Goal: Information Seeking & Learning: Learn about a topic

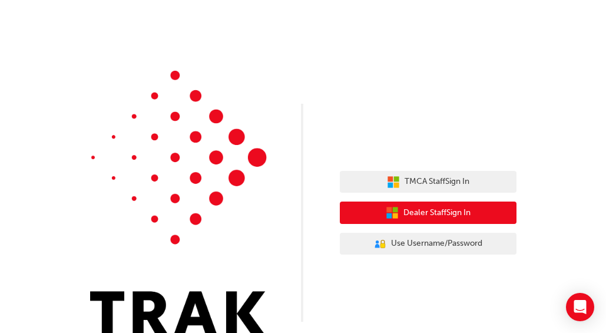
click at [458, 216] on span "Dealer Staff Sign In" at bounding box center [437, 213] width 67 height 14
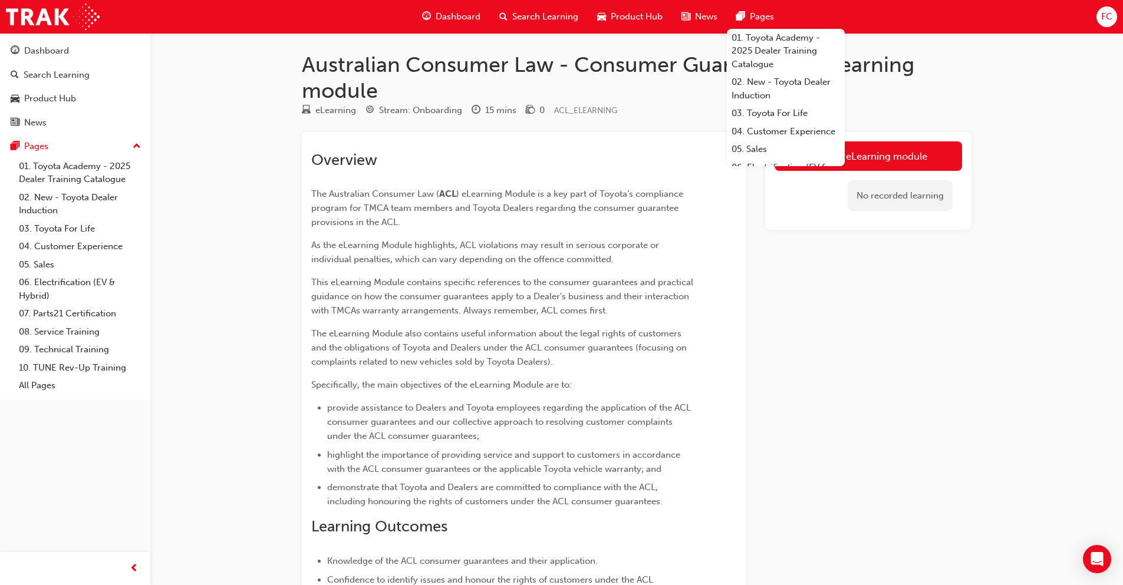
click at [626, 134] on div "Overview The Australian Consumer Law ( ACL ) eLearning Module is a key part of …" at bounding box center [524, 447] width 444 height 631
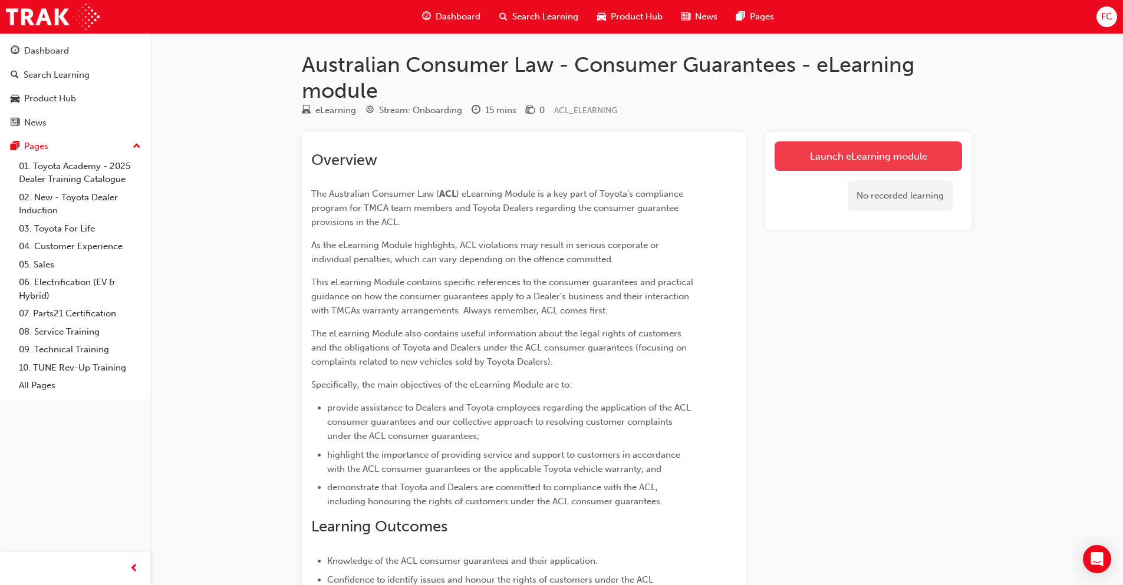
click at [785, 165] on link "Launch eLearning module" at bounding box center [867, 155] width 187 height 29
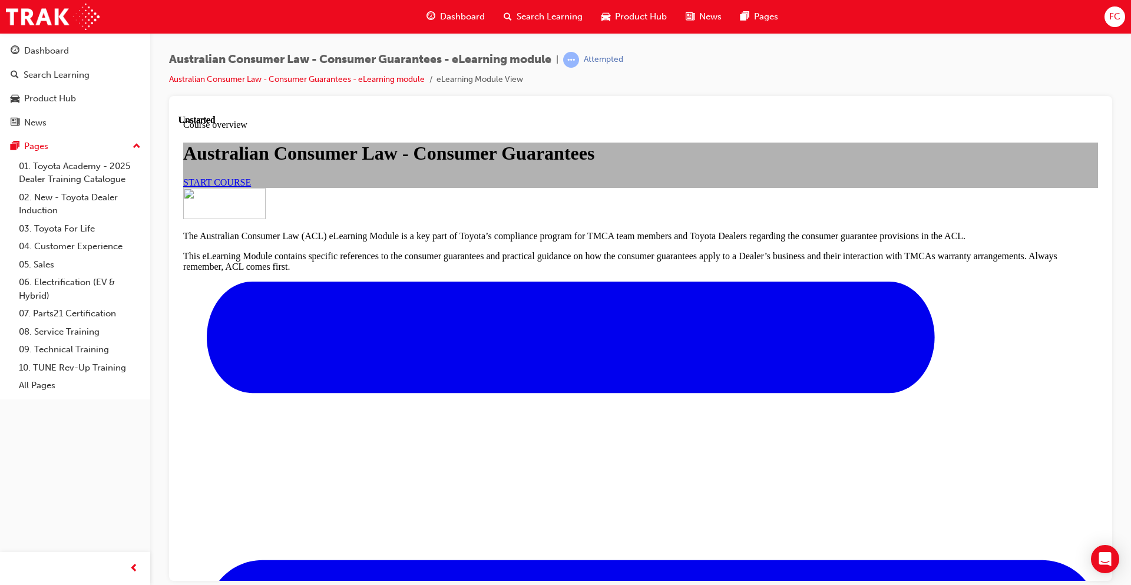
click at [251, 187] on link "START COURSE" at bounding box center [217, 182] width 68 height 10
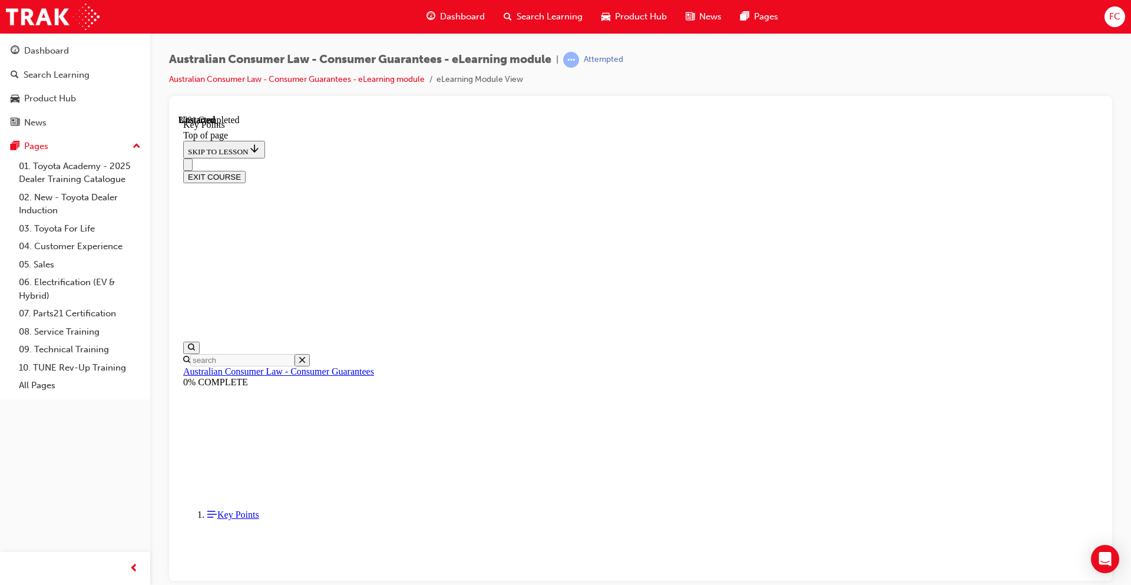
scroll to position [473, 0]
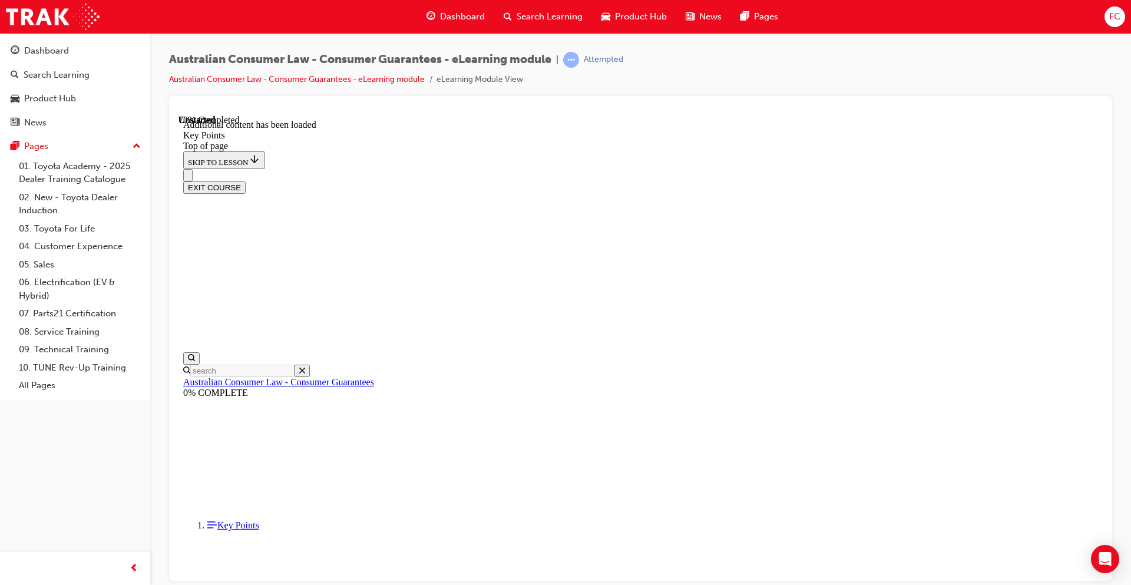
scroll to position [1493, 0]
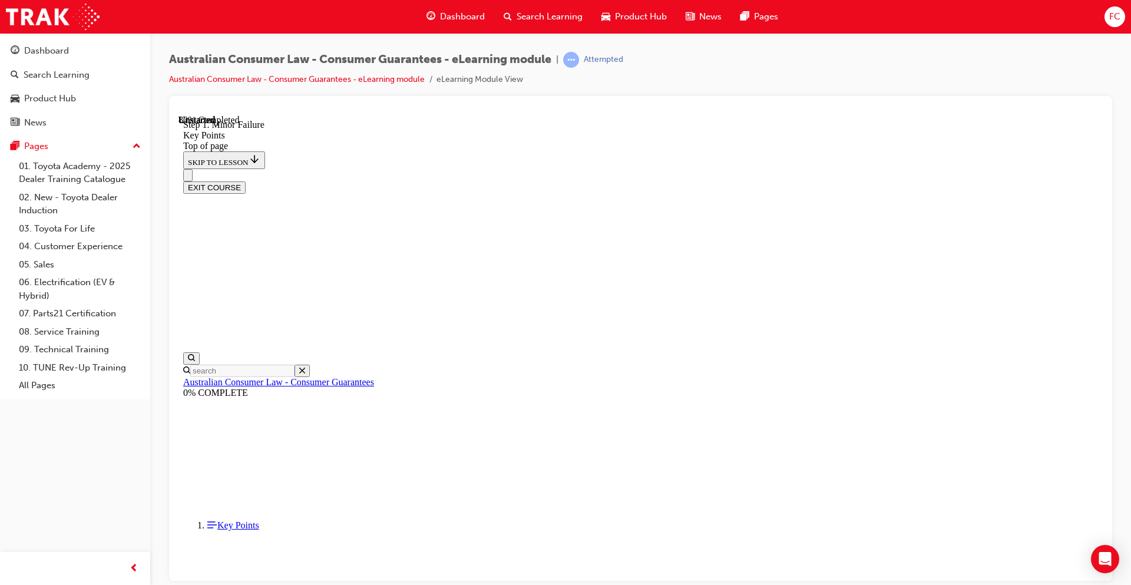
drag, startPoint x: 747, startPoint y: 352, endPoint x: 715, endPoint y: 361, distance: 33.0
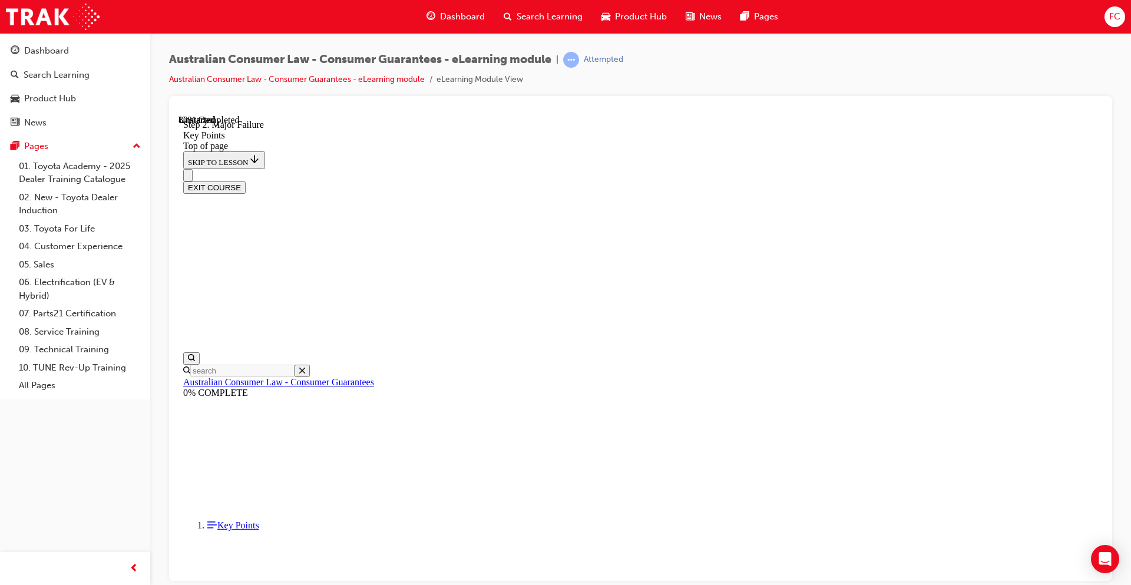
scroll to position [2070, 0]
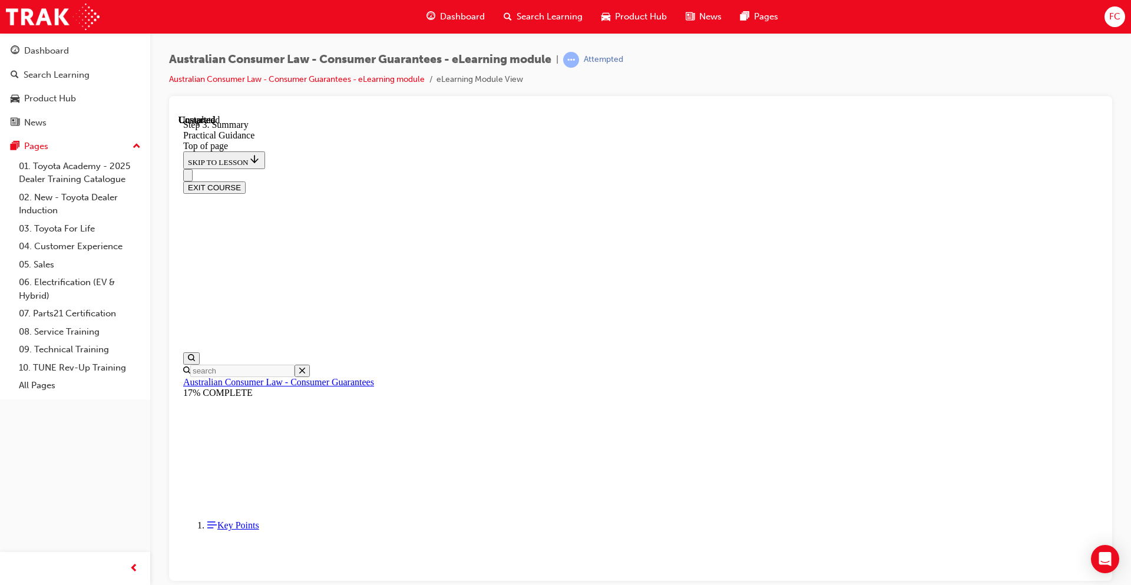
scroll to position [37, 0]
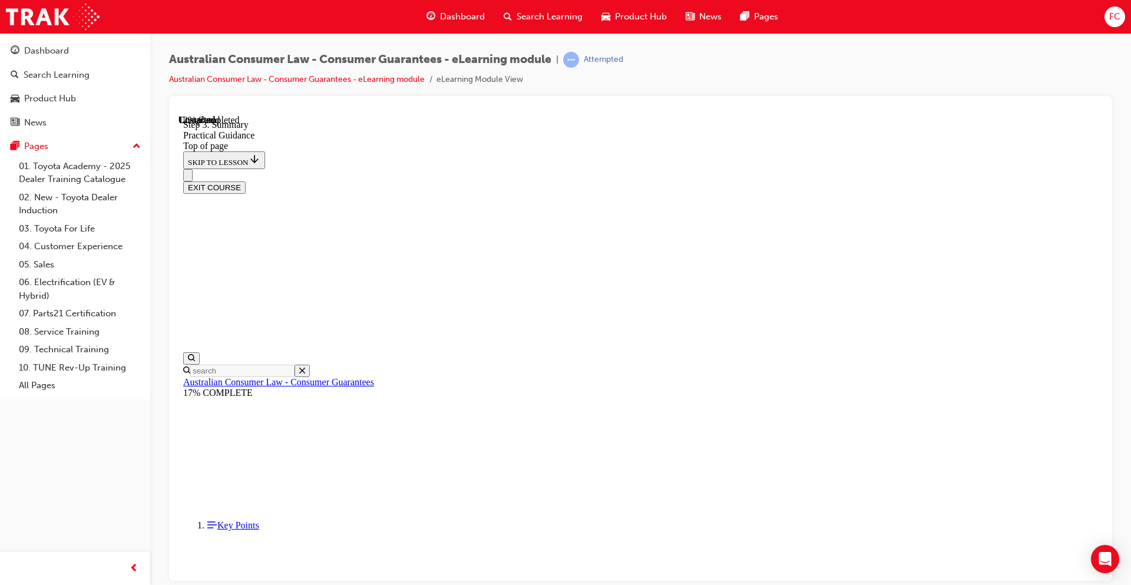
drag, startPoint x: 503, startPoint y: 355, endPoint x: 490, endPoint y: 346, distance: 15.9
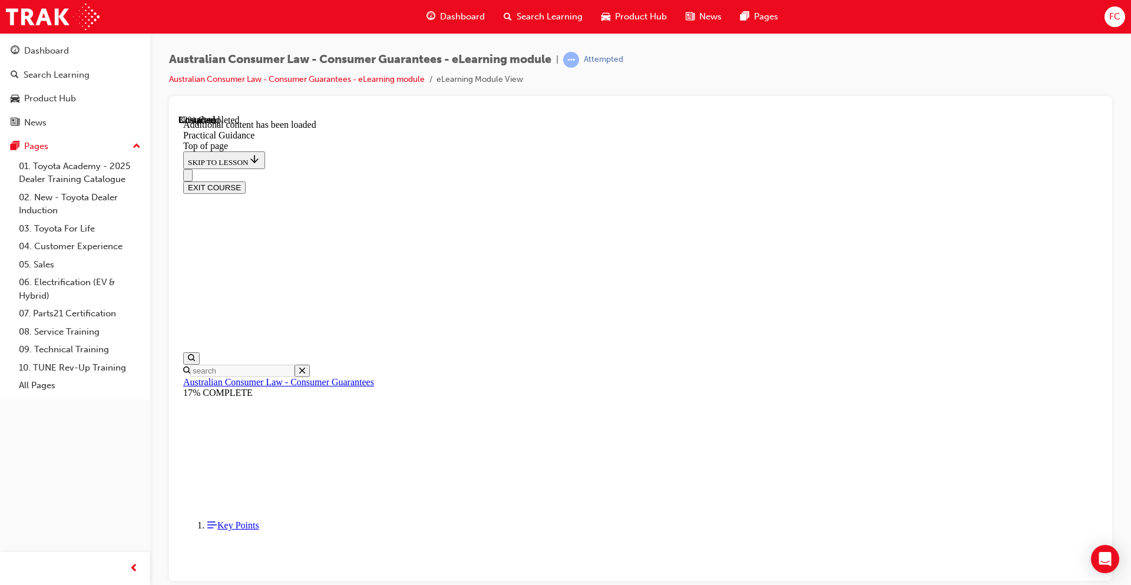
scroll to position [638, 0]
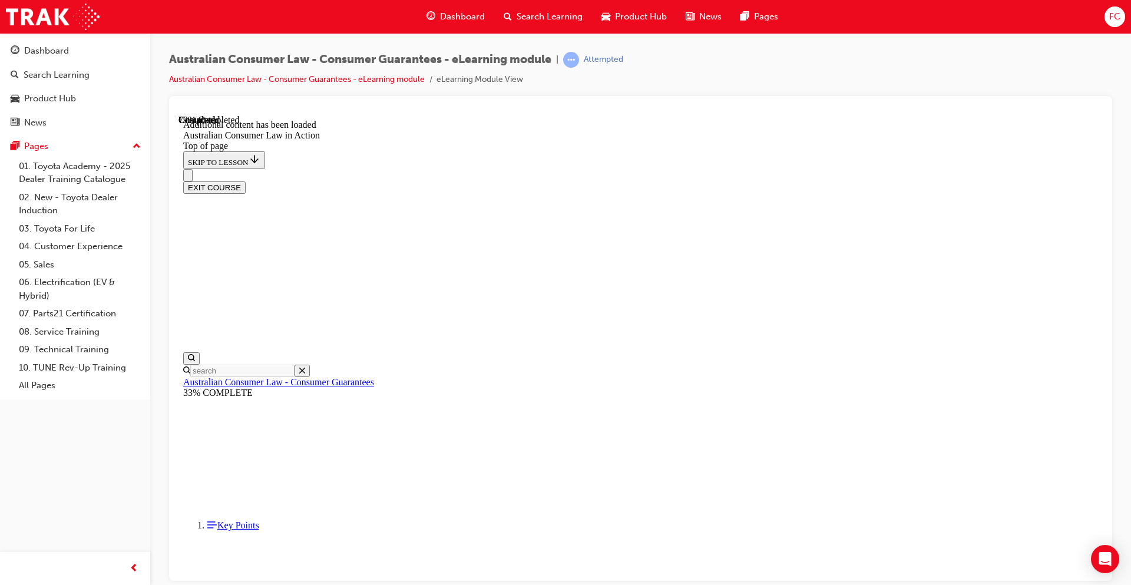
scroll to position [1993, 0]
drag, startPoint x: 681, startPoint y: 490, endPoint x: 686, endPoint y: 467, distance: 23.7
drag, startPoint x: 686, startPoint y: 467, endPoint x: 685, endPoint y: 476, distance: 8.9
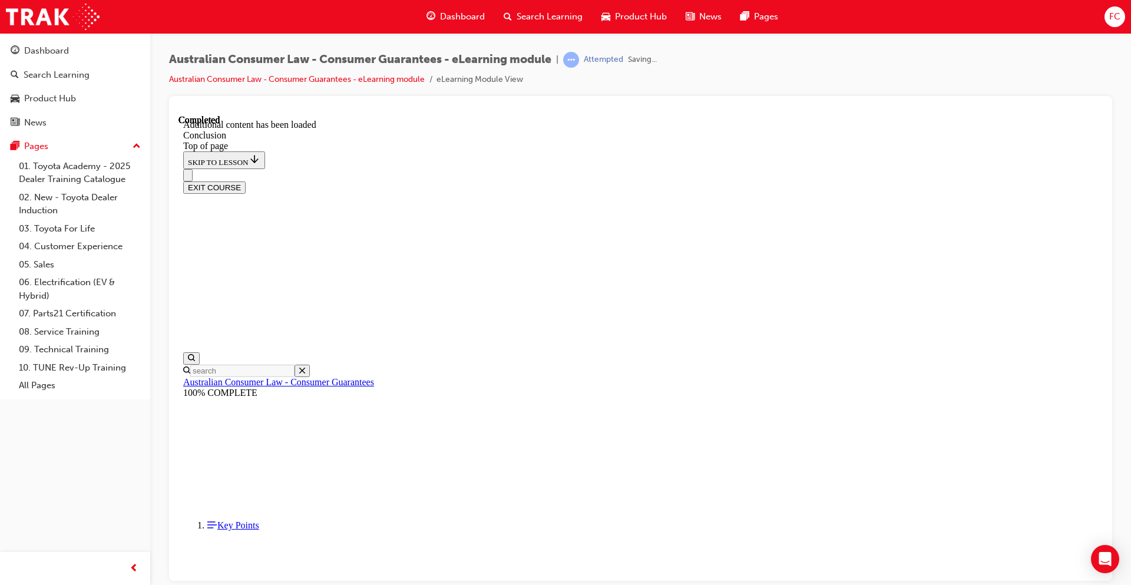
scroll to position [46, 0]
click at [1057, 113] on div at bounding box center [641, 109] width 925 height 9
drag, startPoint x: 1055, startPoint y: 119, endPoint x: 1236, endPoint y: 228, distance: 211.2
click at [246, 181] on button "EXIT COURSE" at bounding box center [214, 187] width 62 height 12
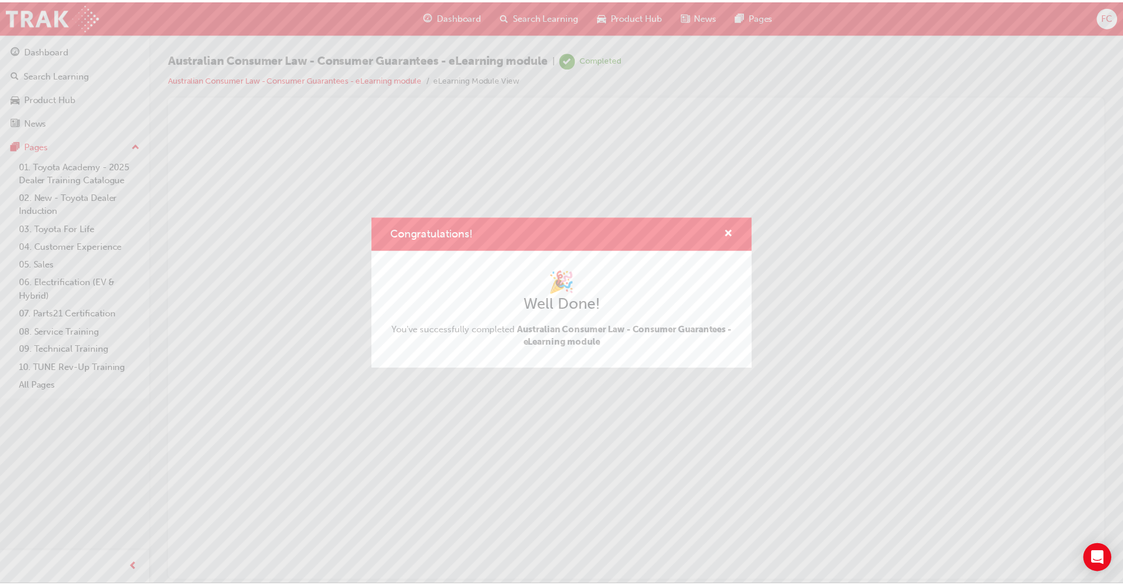
scroll to position [0, 0]
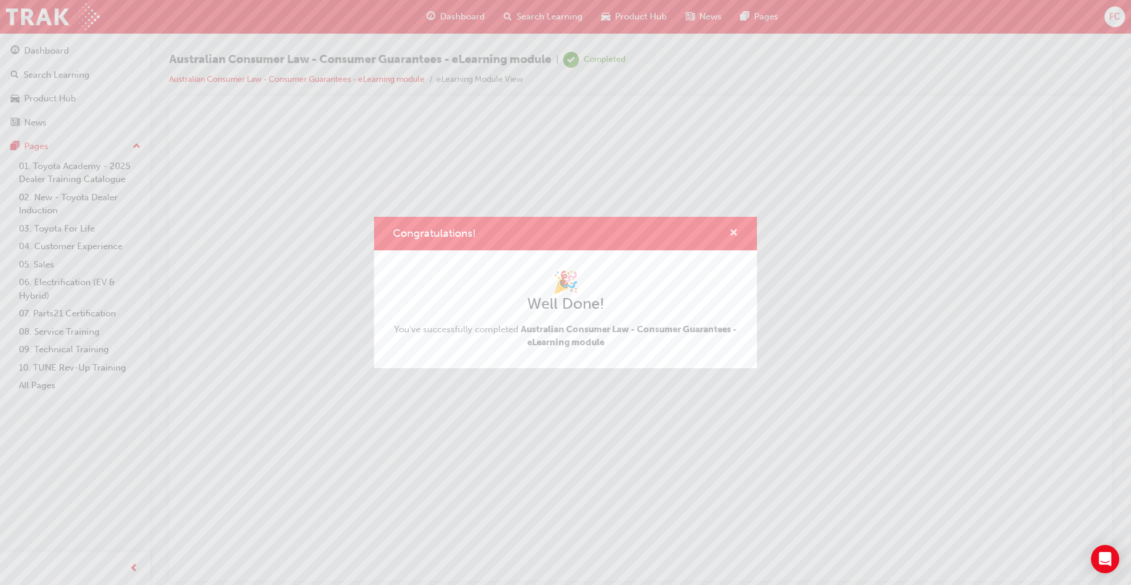
click at [736, 229] on span "cross-icon" at bounding box center [734, 234] width 9 height 11
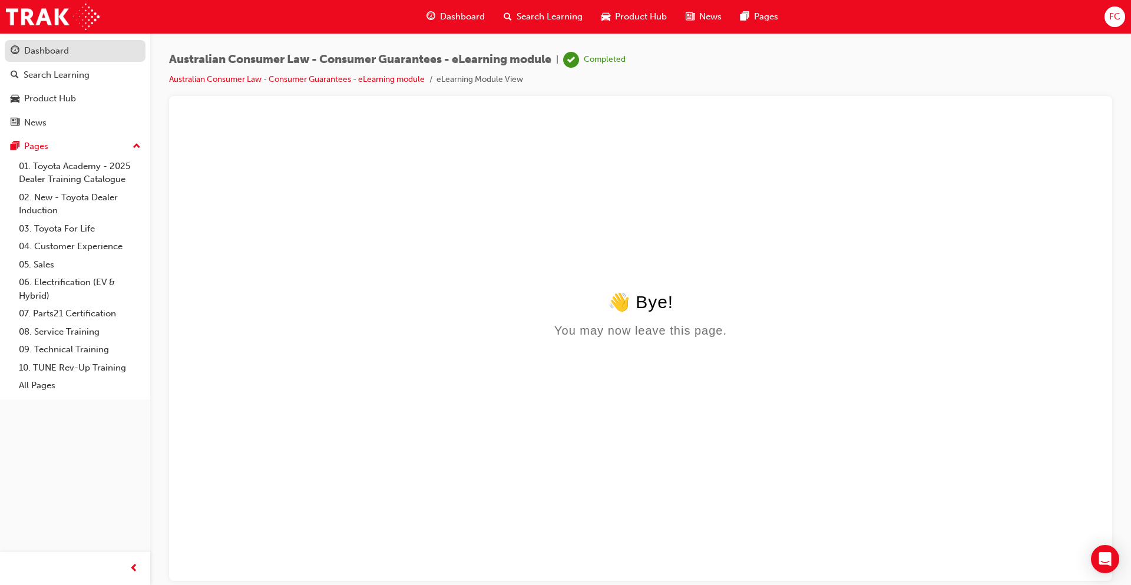
click at [84, 54] on div "Dashboard" at bounding box center [75, 51] width 129 height 15
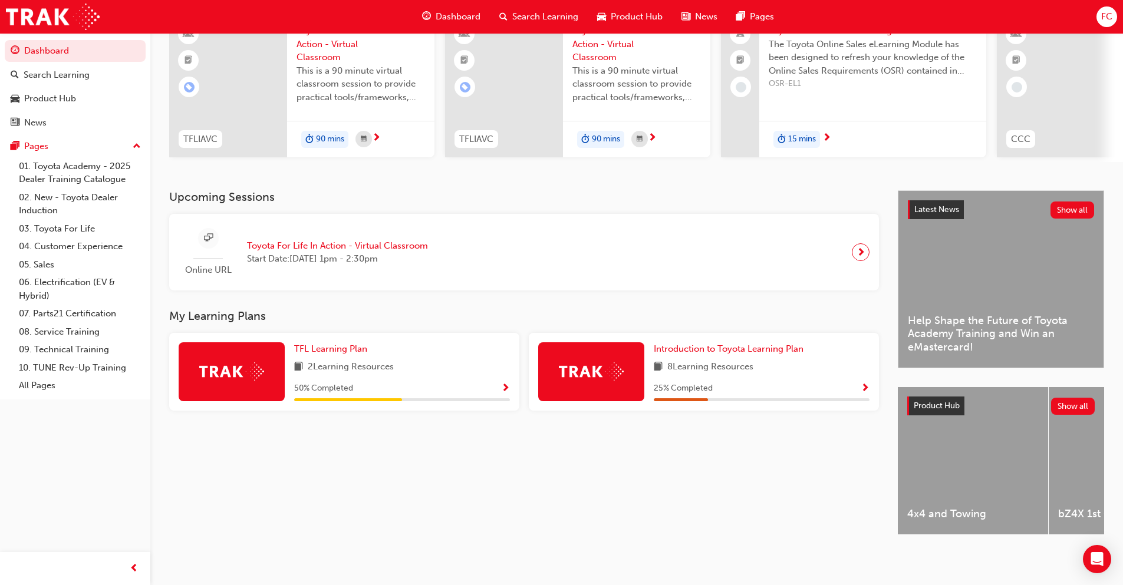
scroll to position [118, 0]
click at [707, 346] on span "Introduction to Toyota Learning Plan" at bounding box center [728, 349] width 150 height 11
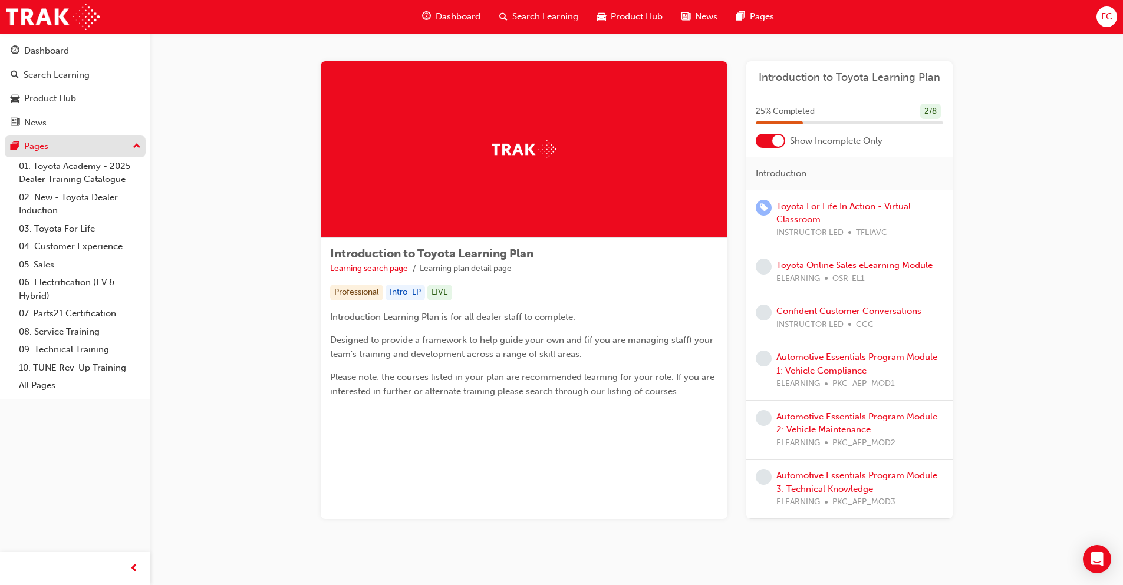
click at [82, 154] on button "Pages" at bounding box center [75, 147] width 141 height 22
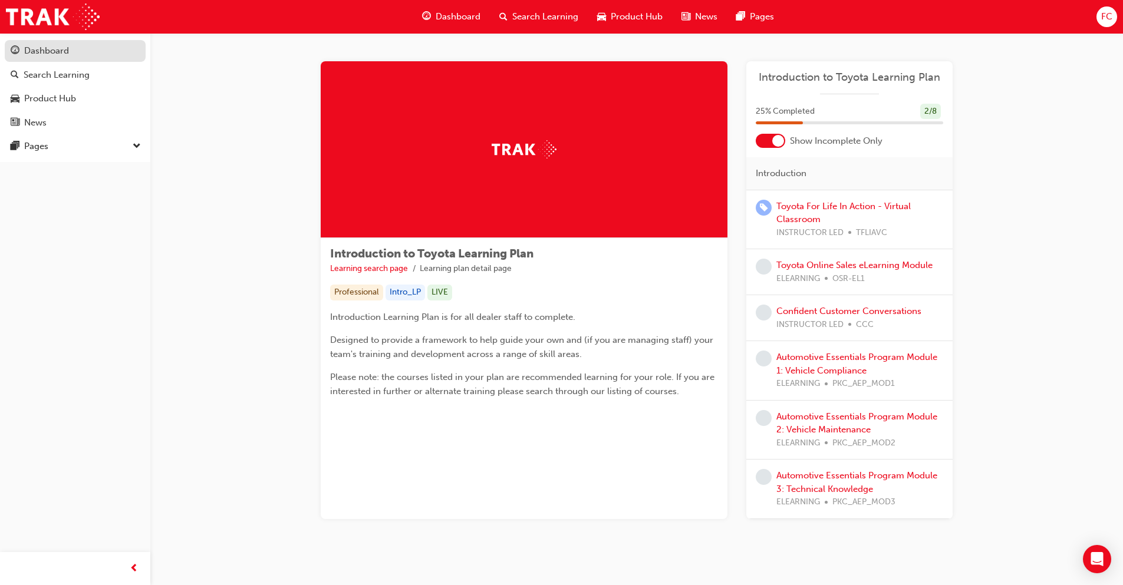
click at [78, 57] on div "Dashboard" at bounding box center [75, 51] width 129 height 15
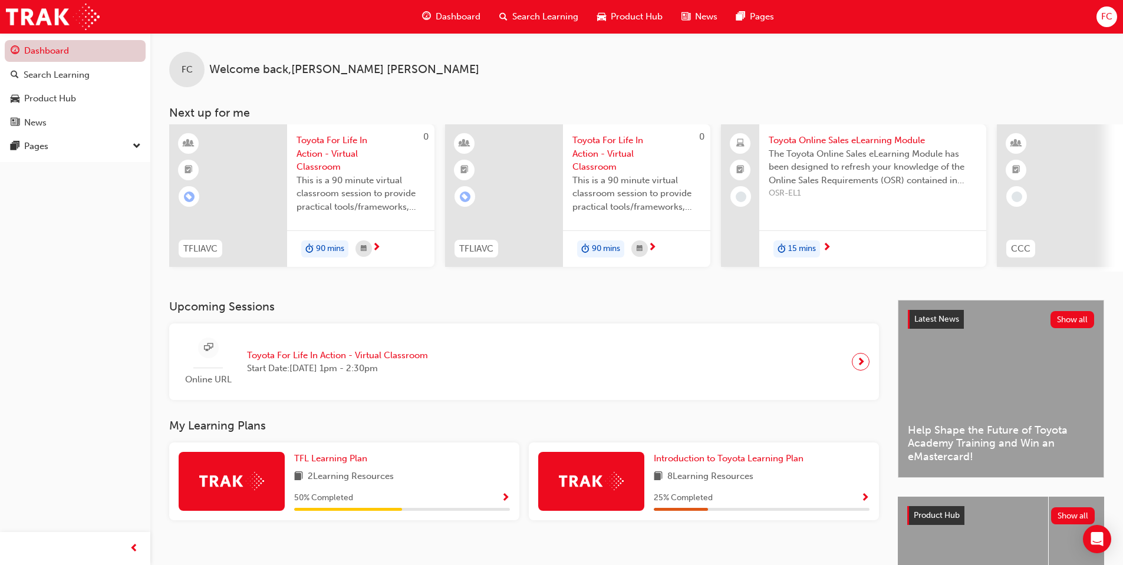
click at [85, 52] on link "Dashboard" at bounding box center [75, 51] width 141 height 22
drag, startPoint x: 455, startPoint y: 24, endPoint x: 322, endPoint y: 28, distance: 133.2
click at [322, 28] on div "Dashboard Search Learning Product Hub News Pages FC" at bounding box center [561, 17] width 1123 height 34
